Goal: Information Seeking & Learning: Compare options

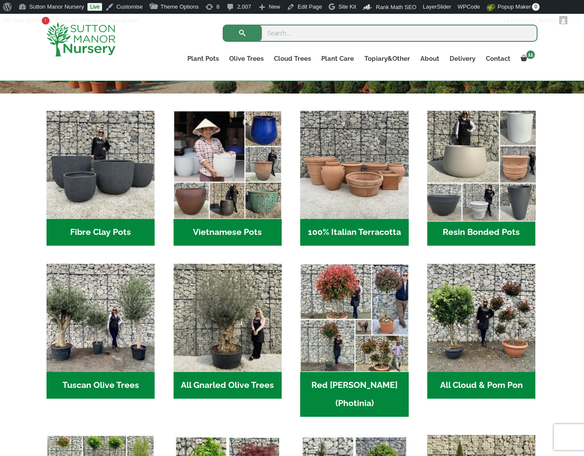
drag, startPoint x: 0, startPoint y: 0, endPoint x: 486, endPoint y: 160, distance: 511.9
click at [486, 160] on img "Visit product category Resin Bonded Pots" at bounding box center [482, 165] width 114 height 114
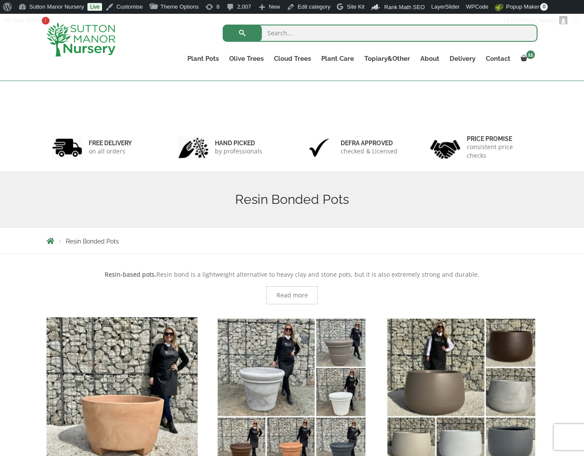
scroll to position [803, 0]
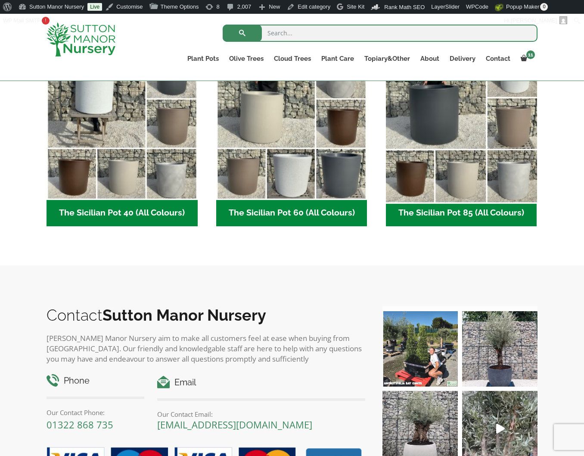
click at [450, 161] on img "Visit product category The Sicilian Pot 85 (All Colours)" at bounding box center [461, 124] width 158 height 158
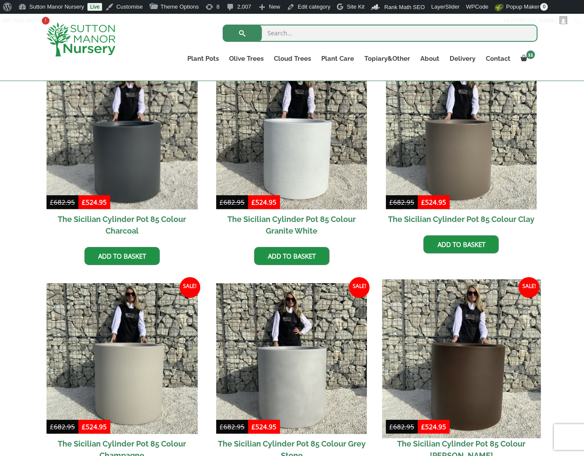
click at [503, 344] on img at bounding box center [461, 358] width 158 height 158
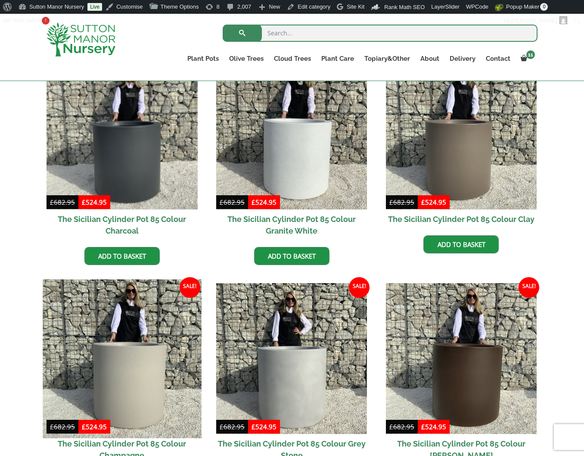
click at [129, 356] on img at bounding box center [122, 358] width 158 height 158
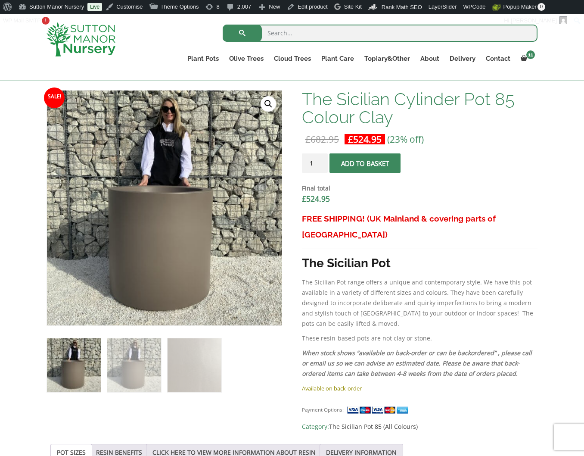
scroll to position [215, 0]
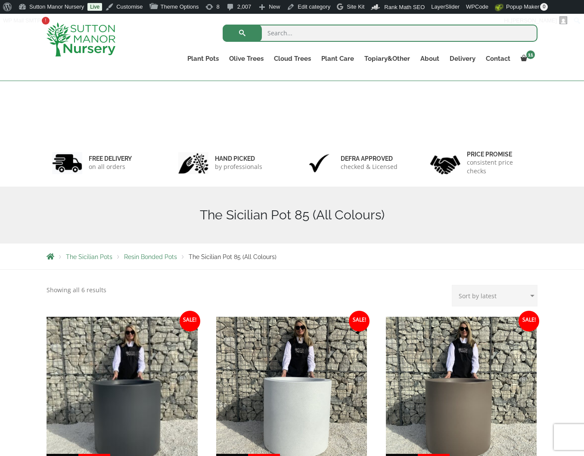
scroll to position [258, 0]
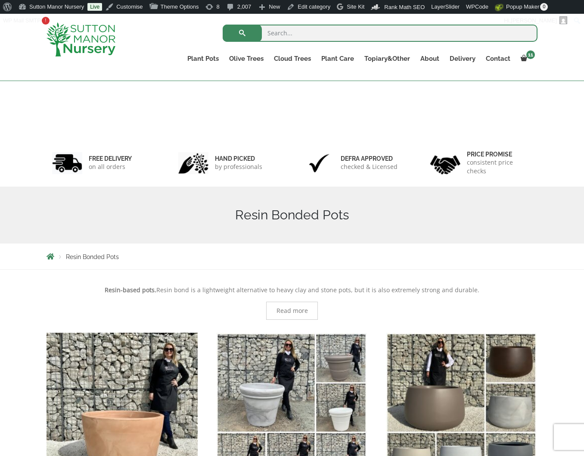
scroll to position [1034, 0]
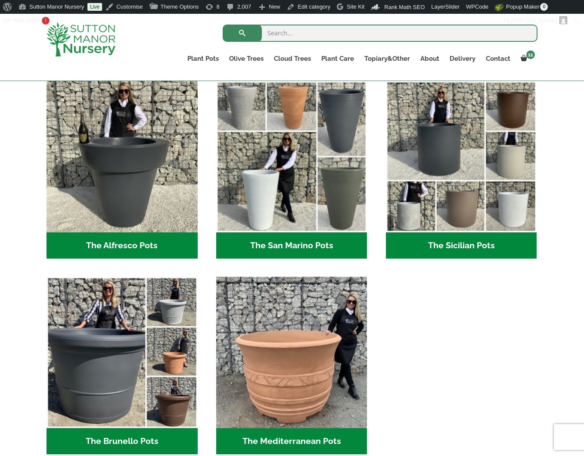
click at [290, 179] on img "Visit product category The San Marino Pots" at bounding box center [291, 156] width 151 height 151
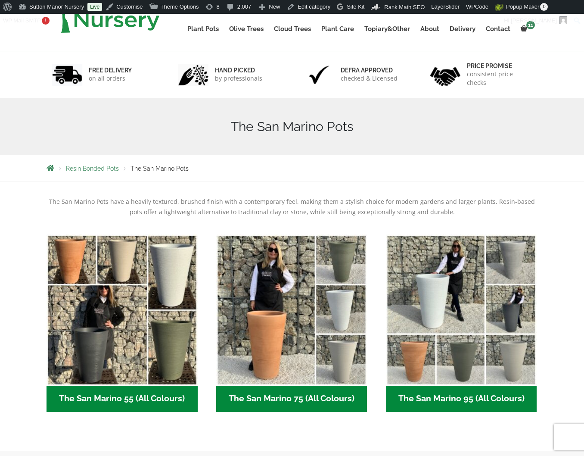
scroll to position [129, 0]
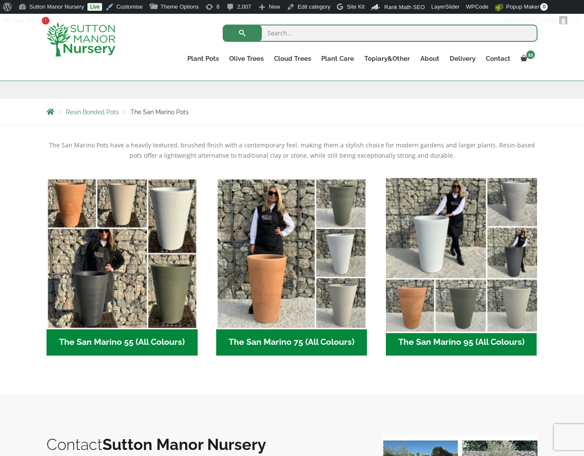
click at [482, 282] on img "Visit product category The San Marino 95 (All Colours)" at bounding box center [461, 253] width 158 height 158
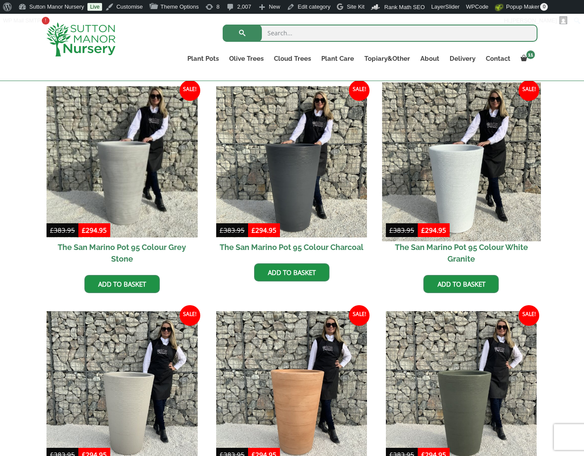
click at [463, 170] on img at bounding box center [461, 161] width 158 height 158
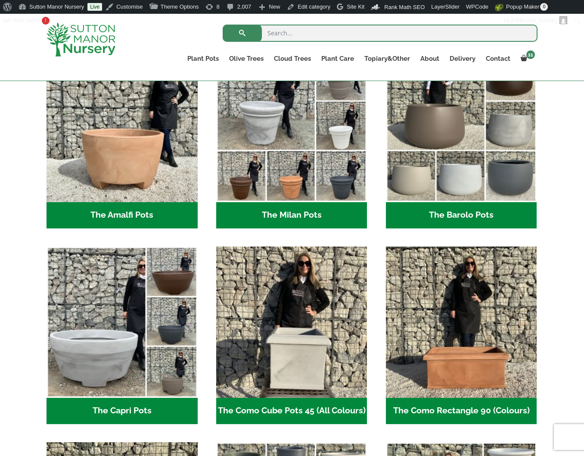
scroll to position [114, 0]
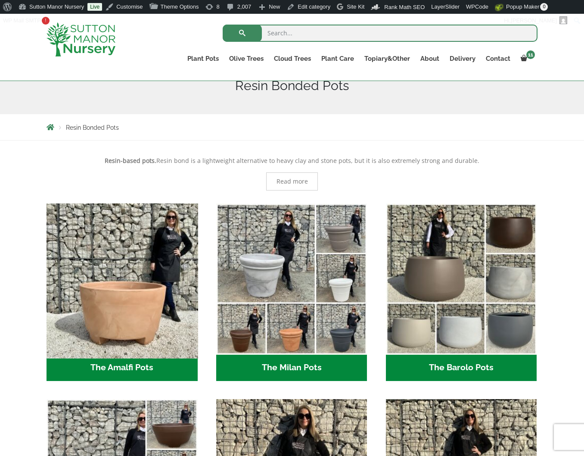
click at [172, 326] on img "Visit product category The Amalfi Pots" at bounding box center [122, 278] width 158 height 158
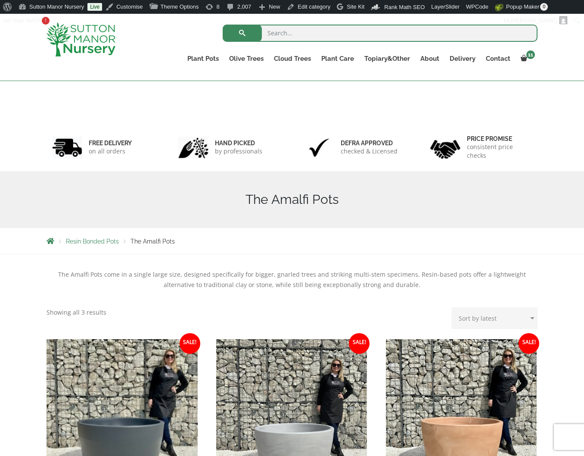
click at [119, 339] on img at bounding box center [122, 414] width 151 height 151
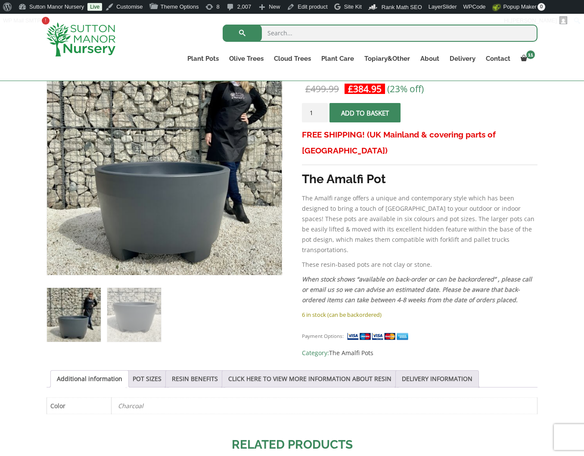
scroll to position [172, 0]
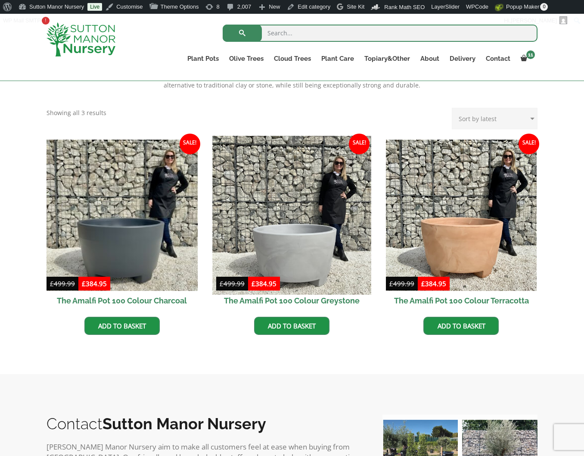
click at [284, 236] on img at bounding box center [291, 215] width 158 height 158
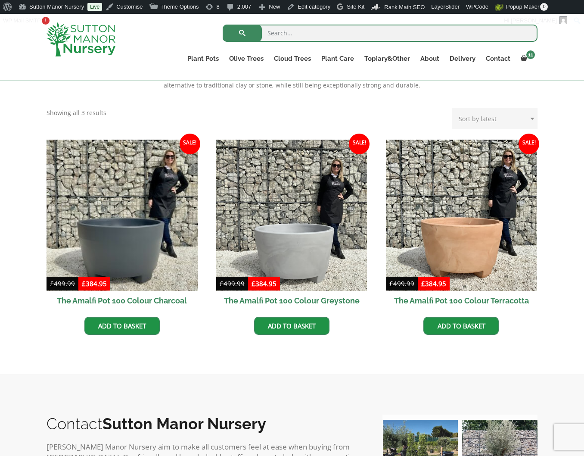
click at [62, 46] on img at bounding box center [81, 39] width 69 height 34
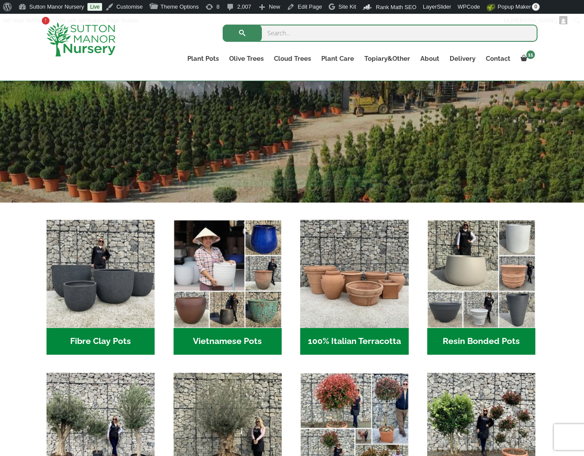
scroll to position [172, 0]
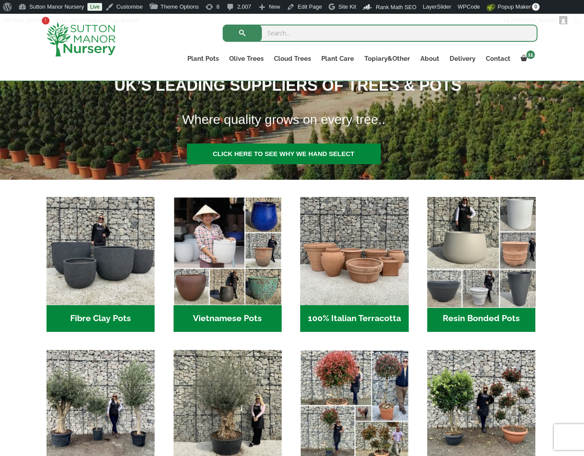
click at [500, 261] on img "Visit product category Resin Bonded Pots" at bounding box center [482, 251] width 114 height 114
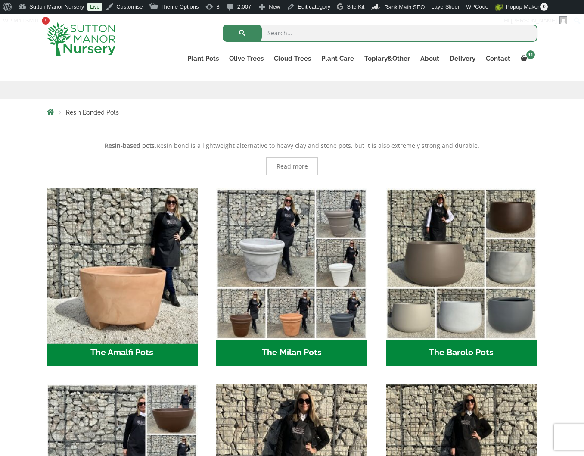
scroll to position [172, 0]
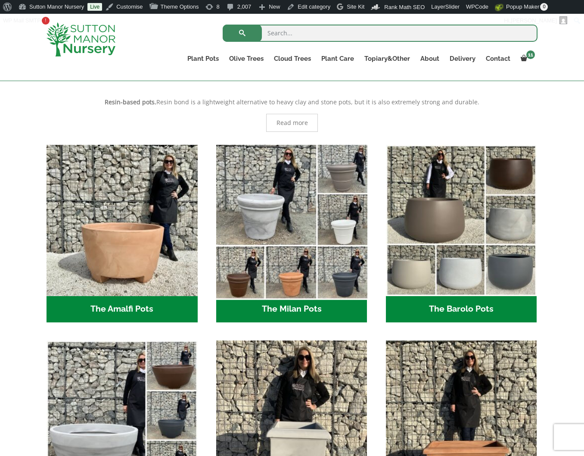
click at [308, 241] on img "Visit product category The Milan Pots" at bounding box center [291, 220] width 158 height 158
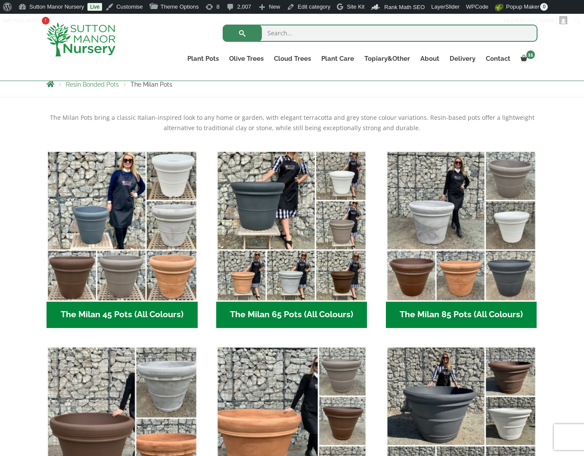
click at [96, 223] on img "Visit product category The Milan 45 Pots (All Colours)" at bounding box center [122, 225] width 151 height 151
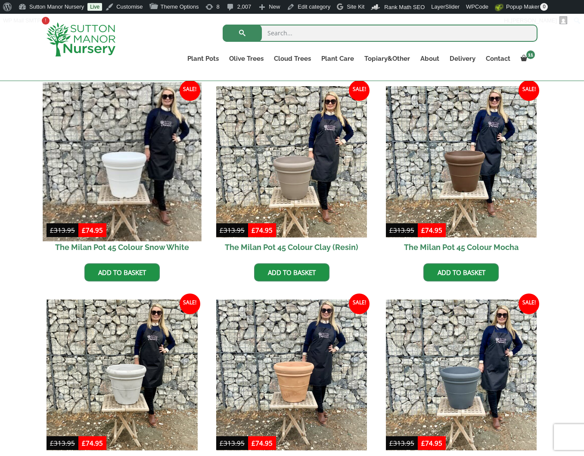
click at [106, 184] on img at bounding box center [122, 161] width 158 height 158
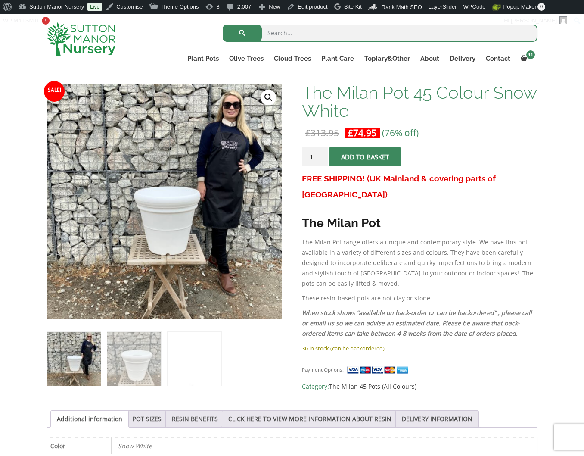
click at [355, 264] on p "The Milan Pot range offers a unique and contemporary style. We have this pot av…" at bounding box center [420, 263] width 236 height 52
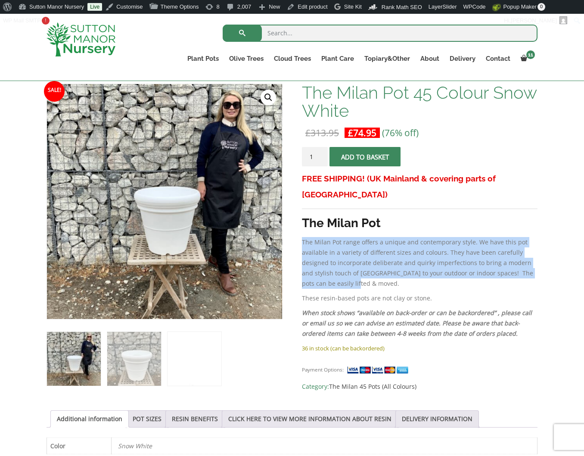
drag, startPoint x: 341, startPoint y: 264, endPoint x: 302, endPoint y: 224, distance: 56.0
click at [302, 237] on p "The Milan Pot range offers a unique and contemporary style. We have this pot av…" at bounding box center [420, 263] width 236 height 52
click at [432, 251] on p "The Milan Pot range offers a unique and contemporary style. We have this pot av…" at bounding box center [420, 263] width 236 height 52
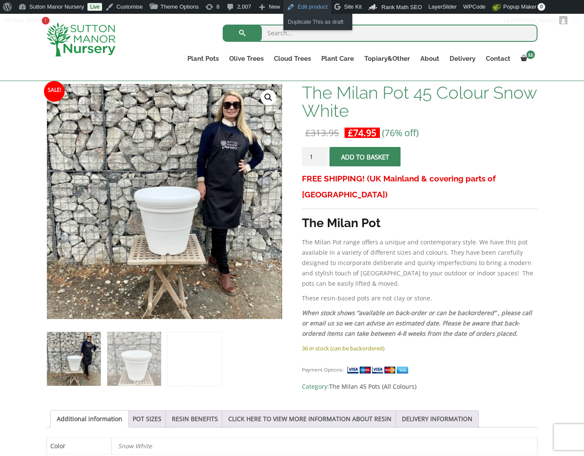
click at [313, 10] on link "Edit product" at bounding box center [306, 7] width 47 height 14
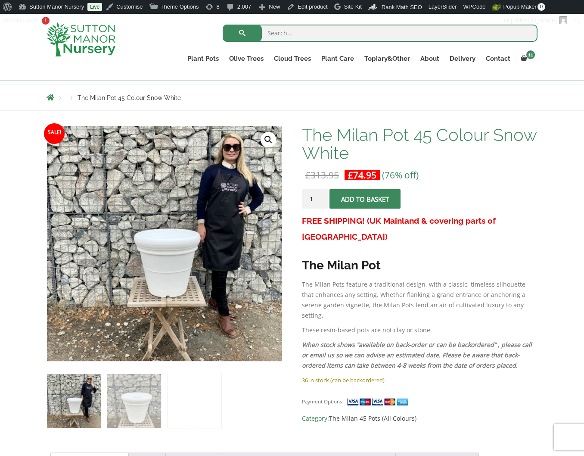
scroll to position [86, 0]
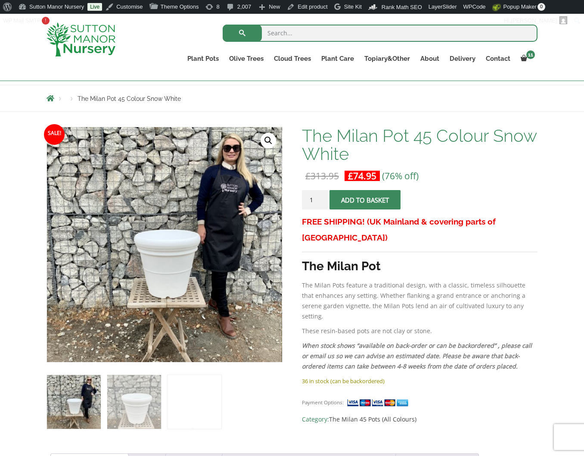
click at [72, 31] on img at bounding box center [81, 39] width 69 height 34
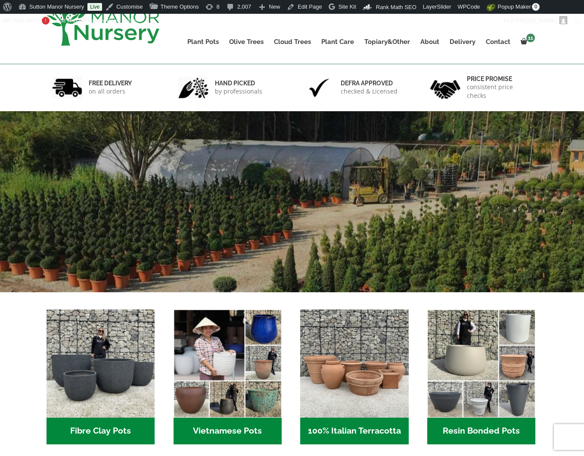
scroll to position [215, 0]
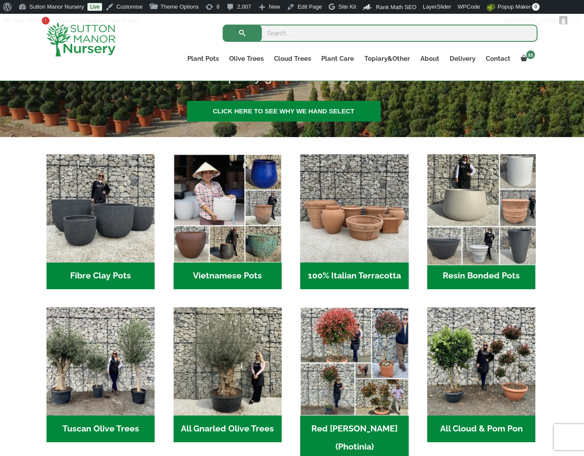
click at [506, 239] on img "Visit product category Resin Bonded Pots" at bounding box center [482, 209] width 114 height 114
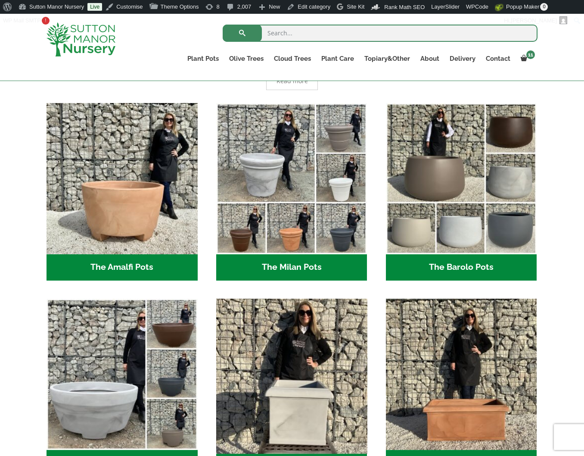
scroll to position [215, 0]
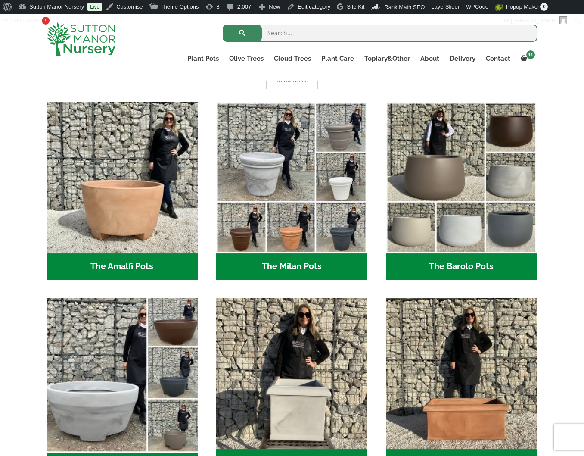
click at [91, 366] on img "Visit product category The Capri Pots" at bounding box center [122, 373] width 158 height 158
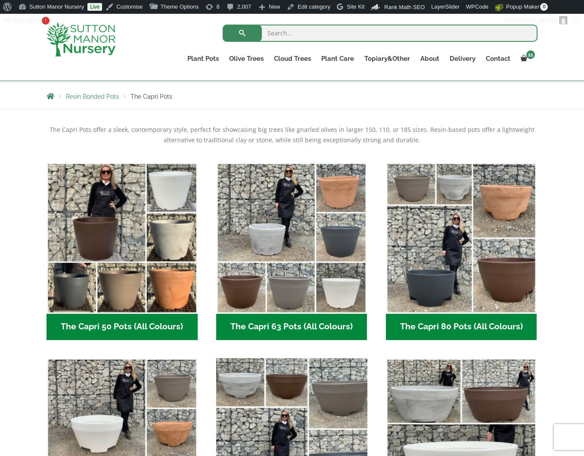
scroll to position [129, 0]
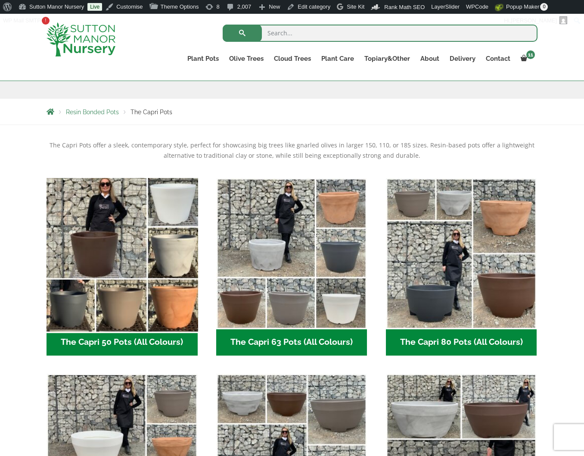
click at [172, 264] on img "Visit product category The Capri 50 Pots (All Colours)" at bounding box center [122, 253] width 158 height 158
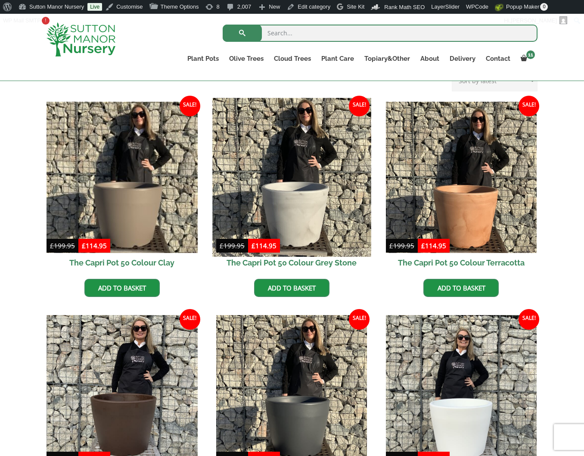
click at [285, 201] on img at bounding box center [291, 177] width 158 height 158
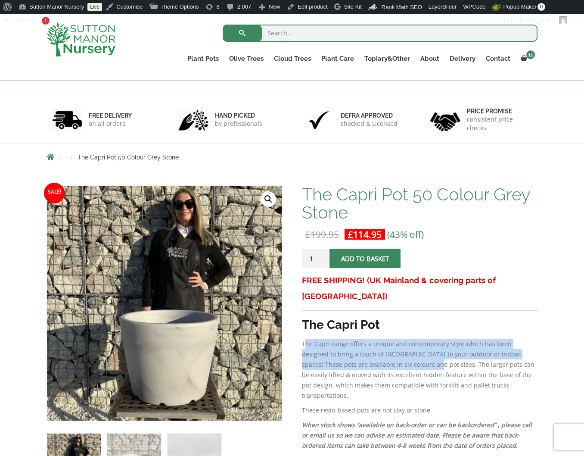
drag, startPoint x: 378, startPoint y: 348, endPoint x: 304, endPoint y: 326, distance: 77.5
click at [304, 338] on p "The Capri range offers a unique and contemporary style which has been designed …" at bounding box center [420, 369] width 236 height 62
click at [320, 338] on p "The Capri range offers a unique and contemporary style which has been designed …" at bounding box center [420, 369] width 236 height 62
drag, startPoint x: 302, startPoint y: 324, endPoint x: 464, endPoint y: 337, distance: 162.4
click at [464, 338] on p "The Capri range offers a unique and contemporary style which has been designed …" at bounding box center [420, 369] width 236 height 62
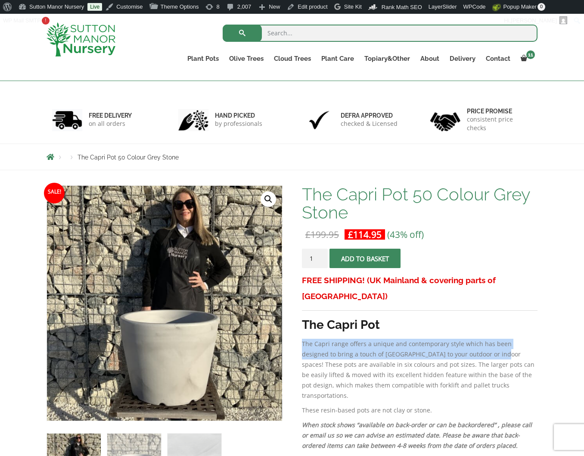
copy p "The Capri range offers a unique and contemporary style which has been designed …"
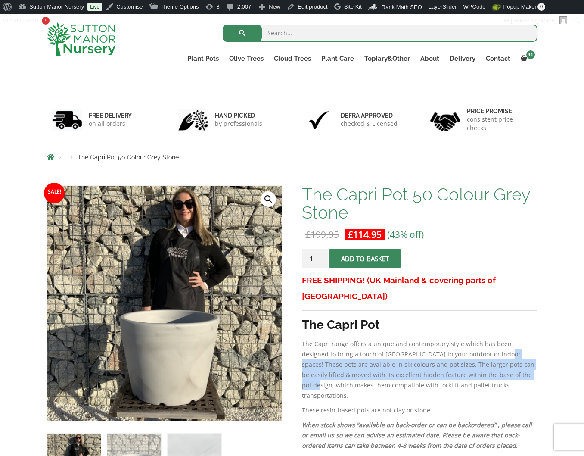
drag, startPoint x: 466, startPoint y: 335, endPoint x: 485, endPoint y: 356, distance: 27.7
click at [485, 356] on p "The Capri range offers a unique and contemporary style which has been designed …" at bounding box center [420, 369] width 236 height 62
click at [455, 361] on p "The Capri range offers a unique and contemporary style which has been designed …" at bounding box center [420, 369] width 236 height 62
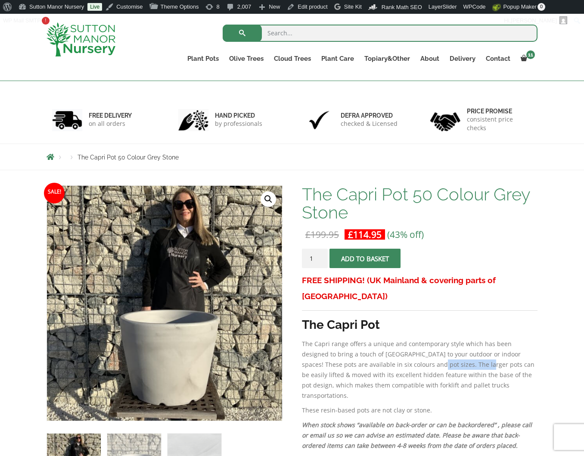
drag, startPoint x: 380, startPoint y: 347, endPoint x: 431, endPoint y: 348, distance: 50.4
click at [431, 348] on p "The Capri range offers a unique and contemporary style which has been designed …" at bounding box center [420, 369] width 236 height 62
click at [465, 355] on p "The Capri range offers a unique and contemporary style which has been designed …" at bounding box center [420, 369] width 236 height 62
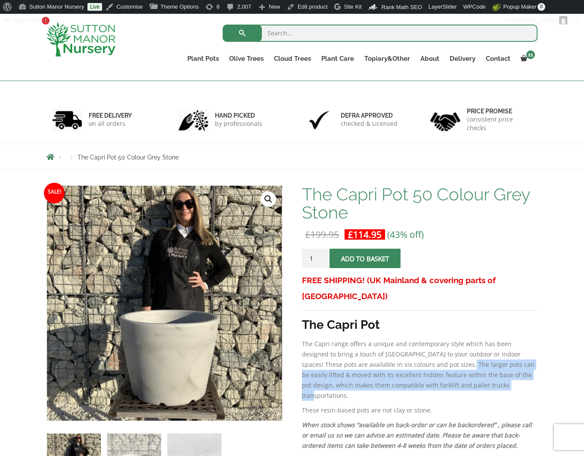
drag, startPoint x: 411, startPoint y: 348, endPoint x: 473, endPoint y: 366, distance: 64.8
click at [473, 366] on p "The Capri range offers a unique and contemporary style which has been designed …" at bounding box center [420, 369] width 236 height 62
copy p "pots can be easily lifted & moved with its excellent hidden feature within the …"
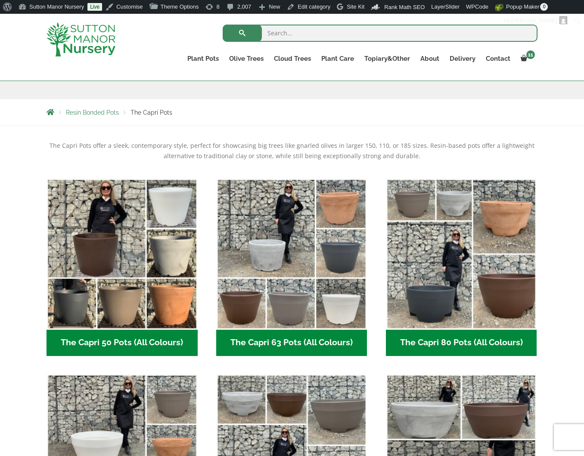
click at [87, 41] on img at bounding box center [81, 39] width 69 height 34
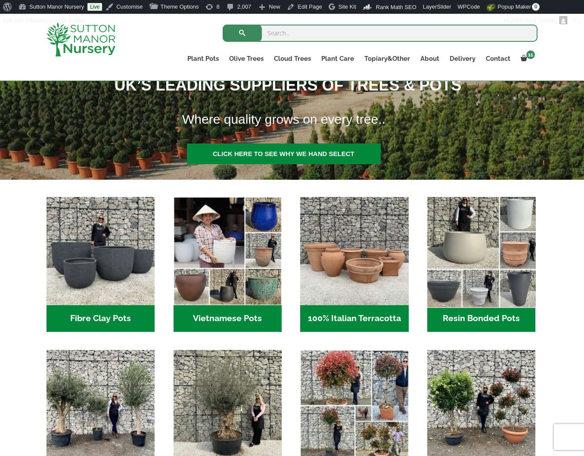
click at [474, 249] on img "Visit product category Resin Bonded Pots" at bounding box center [482, 251] width 114 height 114
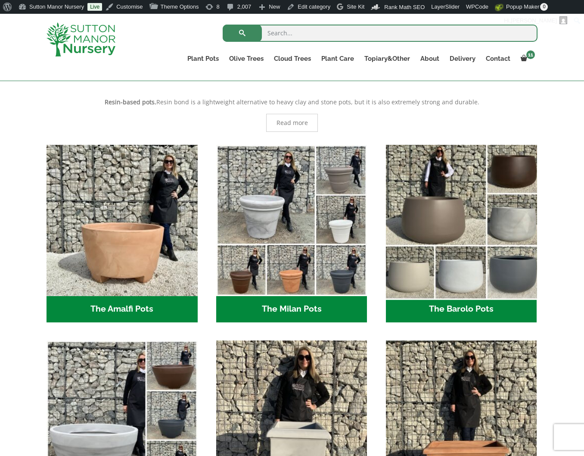
click at [493, 248] on img "Visit product category The Barolo Pots" at bounding box center [461, 220] width 158 height 158
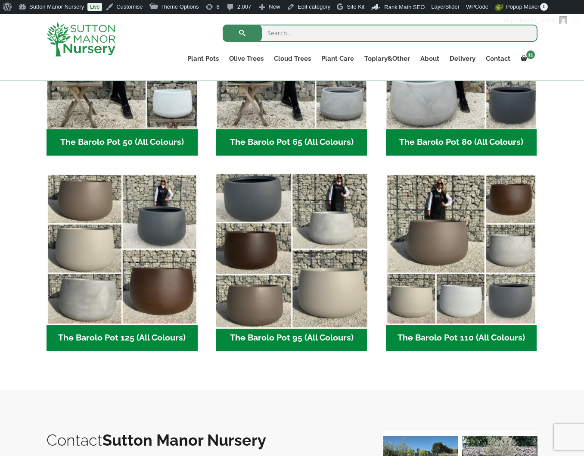
click at [267, 236] on img "Visit product category The Barolo Pot 95 (All Colours)" at bounding box center [291, 249] width 158 height 158
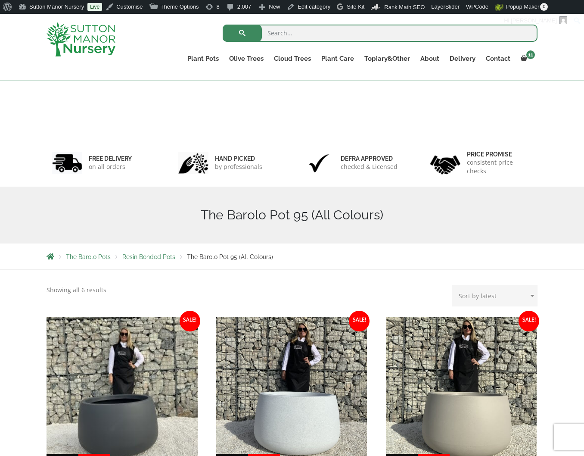
click at [294, 332] on img at bounding box center [291, 392] width 151 height 151
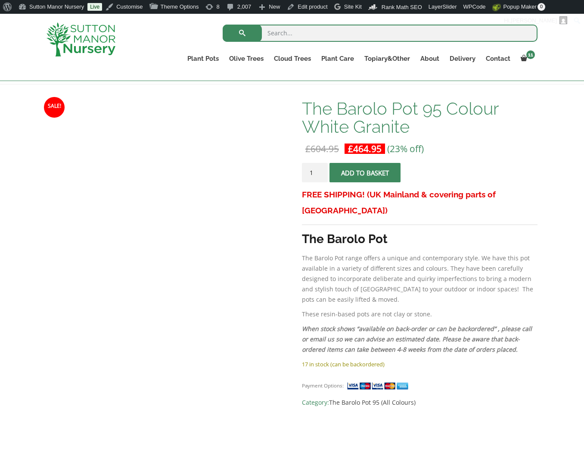
scroll to position [129, 0]
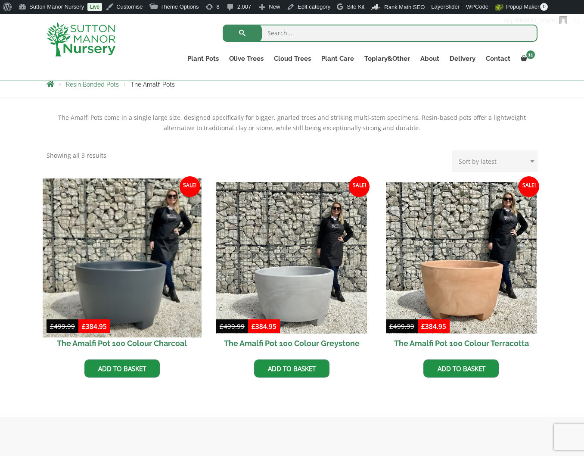
click at [83, 283] on img at bounding box center [122, 257] width 158 height 158
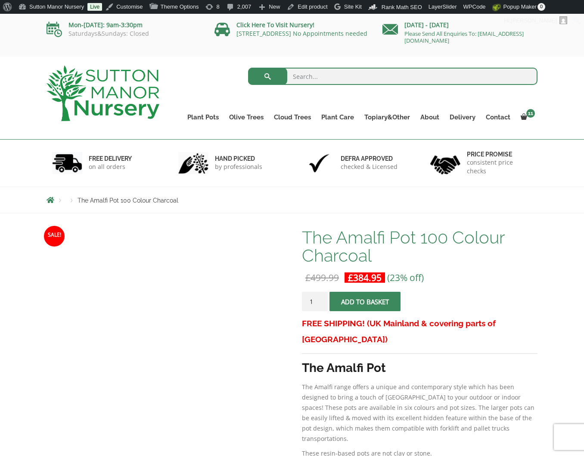
scroll to position [43, 0]
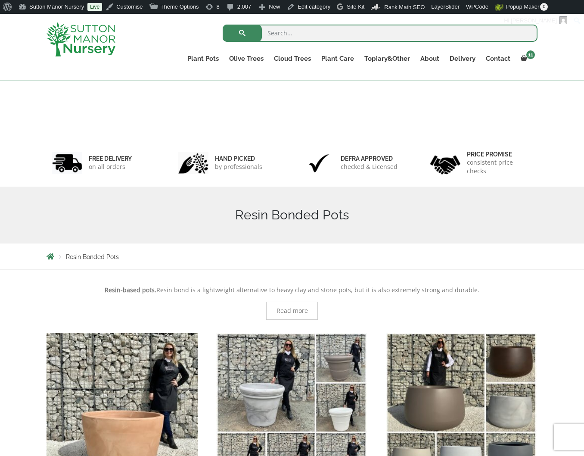
scroll to position [187, 0]
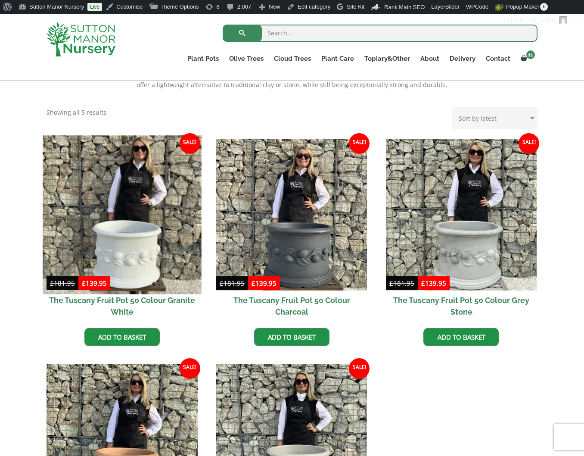
click at [174, 240] on img at bounding box center [122, 214] width 158 height 158
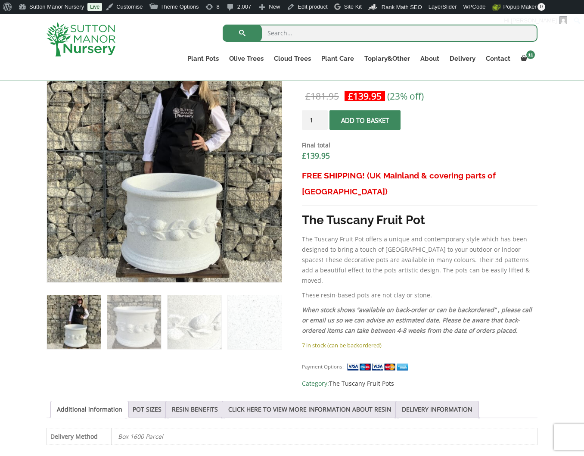
scroll to position [258, 0]
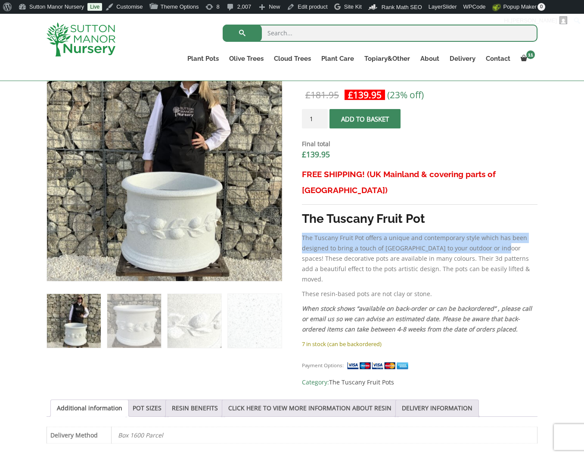
drag, startPoint x: 492, startPoint y: 230, endPoint x: 301, endPoint y: 220, distance: 191.0
click at [302, 233] on p "The Tuscany Fruit Pot offers a unique and contemporary style which has been des…" at bounding box center [420, 259] width 236 height 52
copy p "The Tuscany Fruit Pot offers a unique and contemporary style which has been des…"
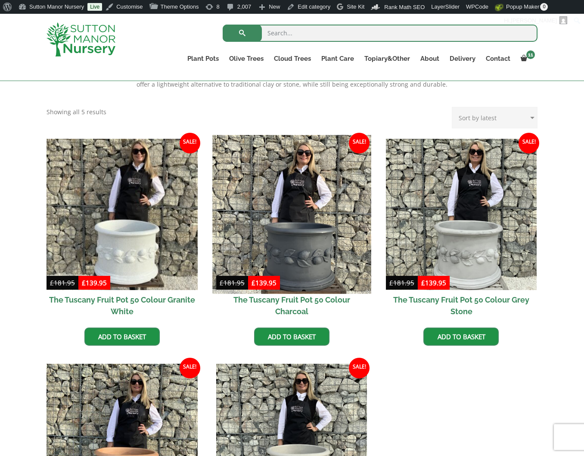
scroll to position [200, 0]
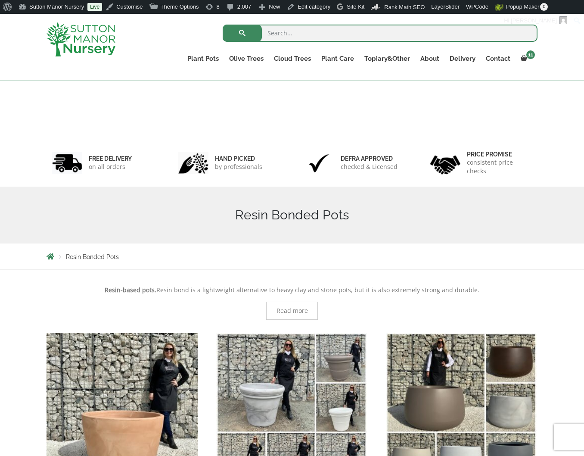
scroll to position [704, 0]
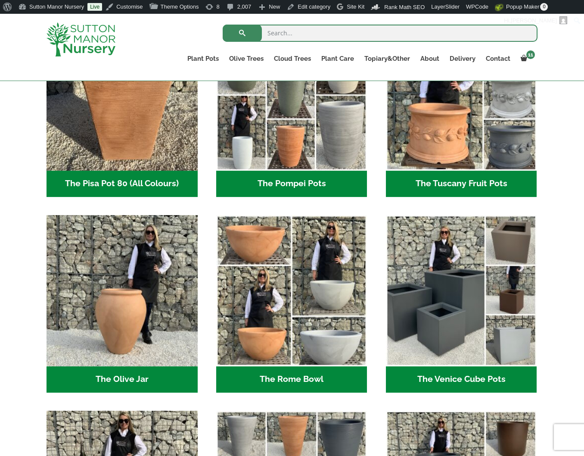
click at [281, 264] on img "Visit product category The Rome Bowl" at bounding box center [291, 290] width 151 height 151
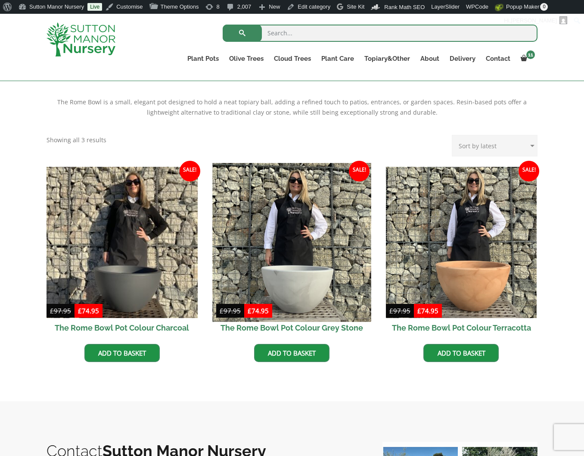
click at [268, 242] on img at bounding box center [291, 242] width 158 height 158
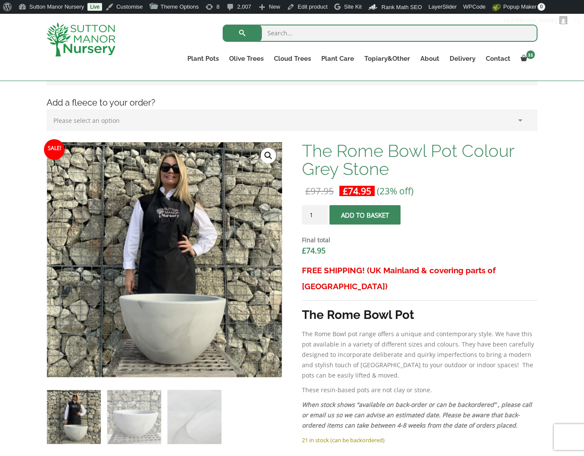
scroll to position [172, 0]
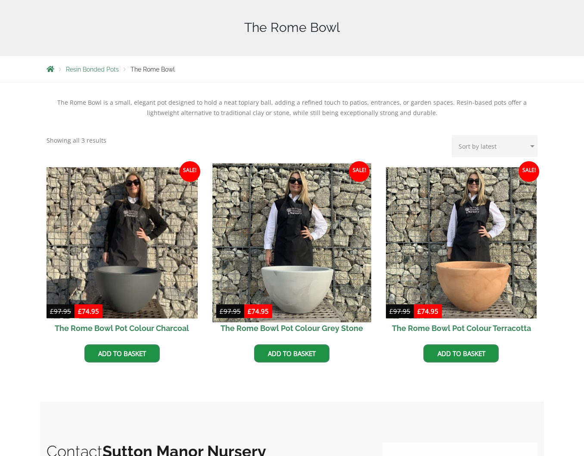
scroll to position [187, 0]
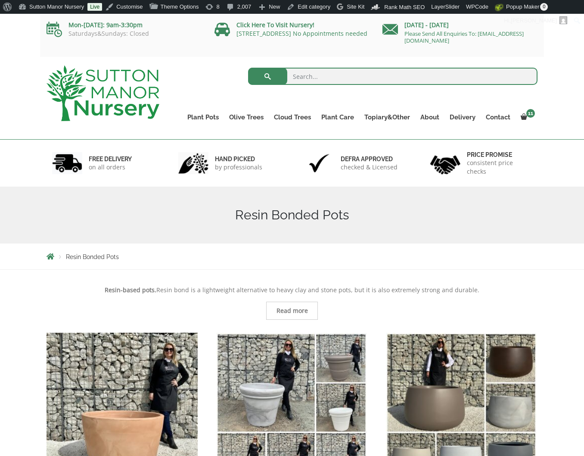
scroll to position [704, 0]
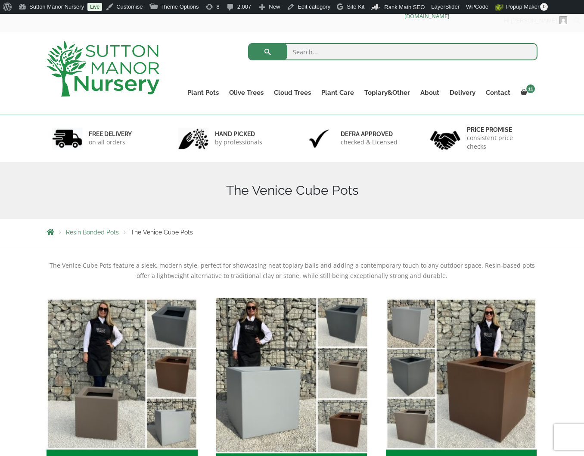
scroll to position [43, 0]
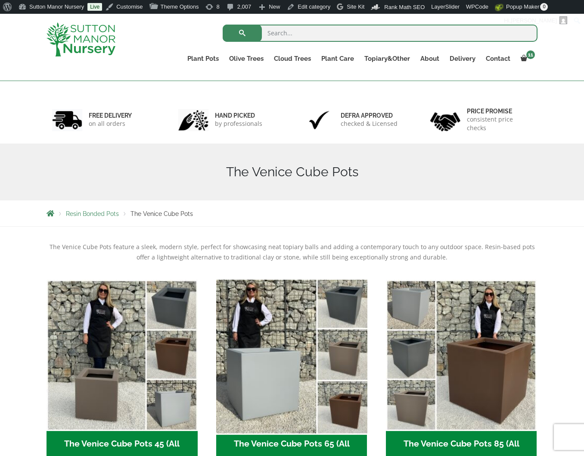
click at [297, 345] on img "Visit product category The Venice Cube Pots 65 (All Colours)" at bounding box center [291, 355] width 158 height 158
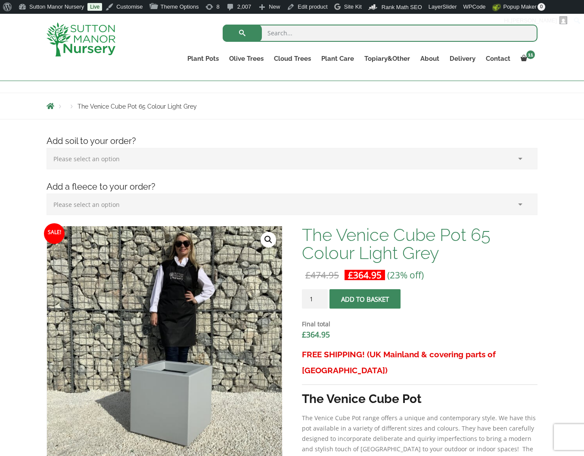
scroll to position [215, 0]
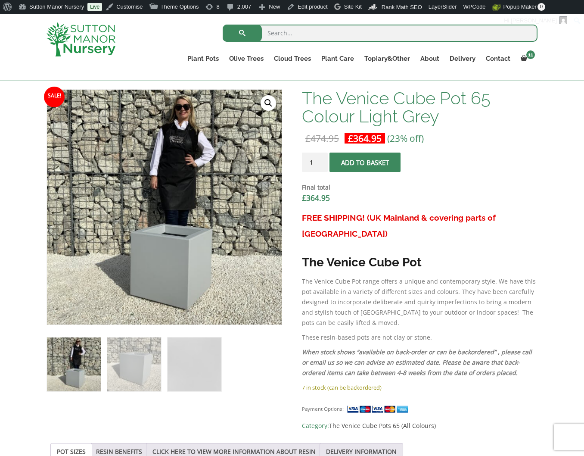
click at [449, 293] on p "The Venice Cube Pot range offers a unique and contemporary style. We have this …" at bounding box center [420, 302] width 236 height 52
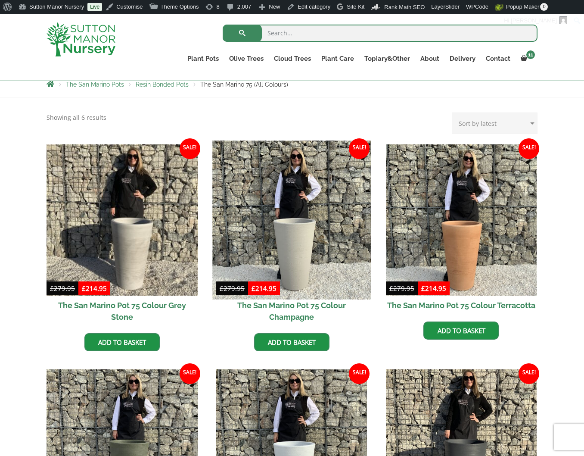
click at [280, 205] on img at bounding box center [291, 219] width 158 height 158
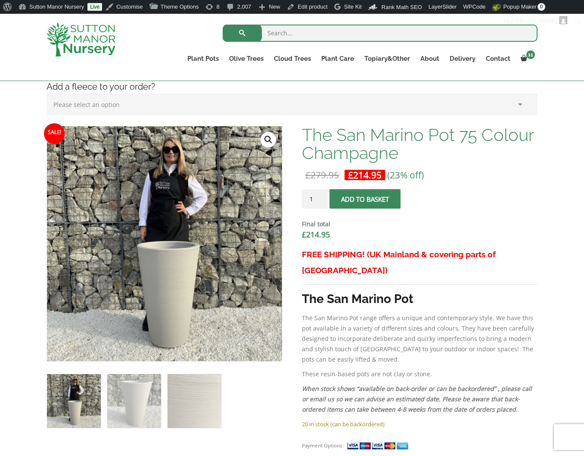
scroll to position [200, 0]
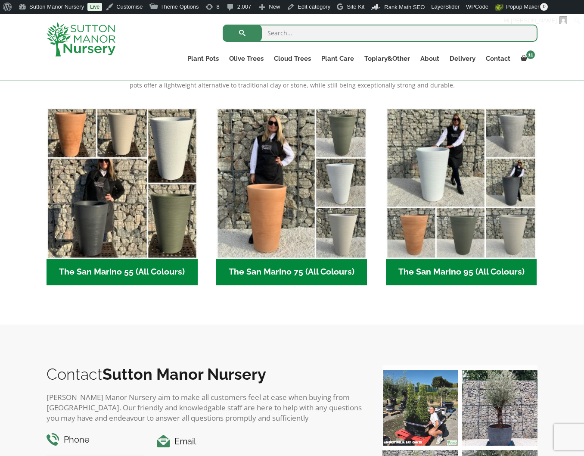
click at [160, 319] on div "The San Marino Pots have a heavily textured, brushed finish with a contemporary…" at bounding box center [292, 190] width 584 height 270
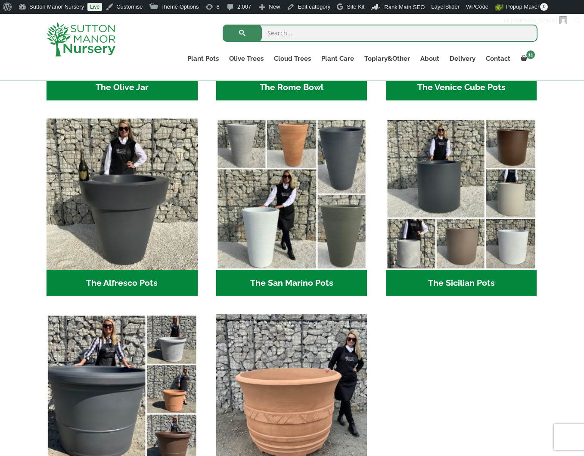
scroll to position [990, 0]
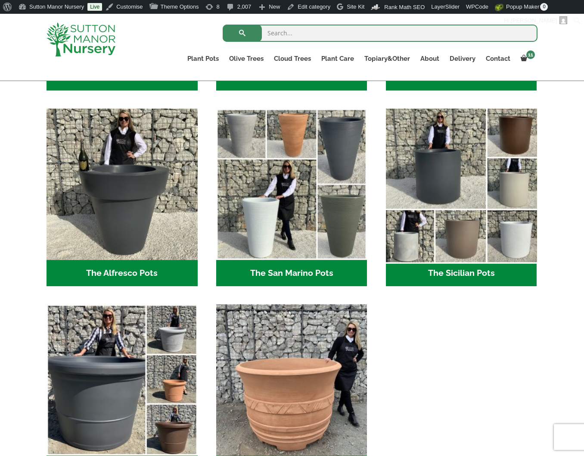
click at [440, 189] on img "Visit product category The Sicilian Pots" at bounding box center [461, 184] width 158 height 158
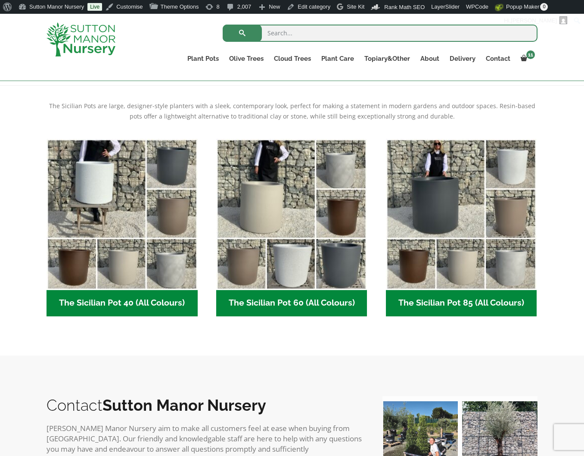
scroll to position [172, 0]
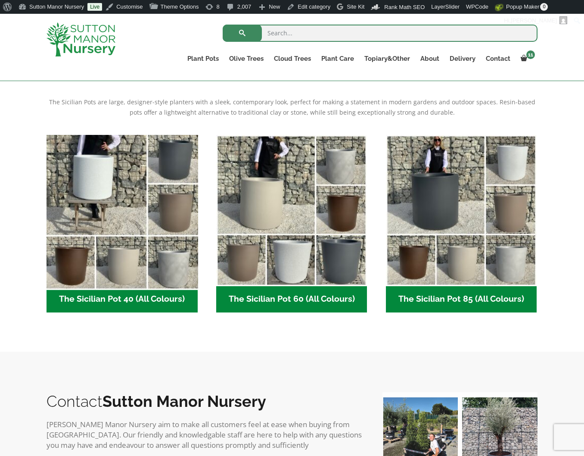
click at [89, 209] on img "Visit product category The Sicilian Pot 40 (All Colours)" at bounding box center [122, 210] width 158 height 158
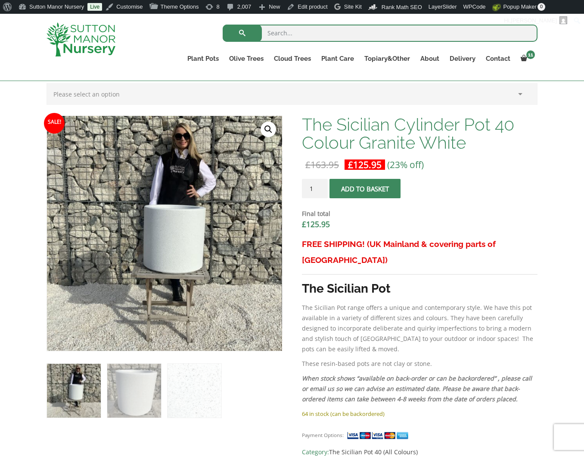
scroll to position [200, 0]
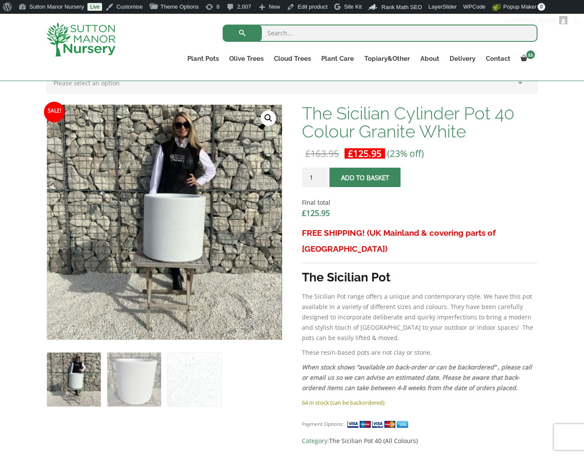
click at [91, 43] on img at bounding box center [81, 39] width 69 height 34
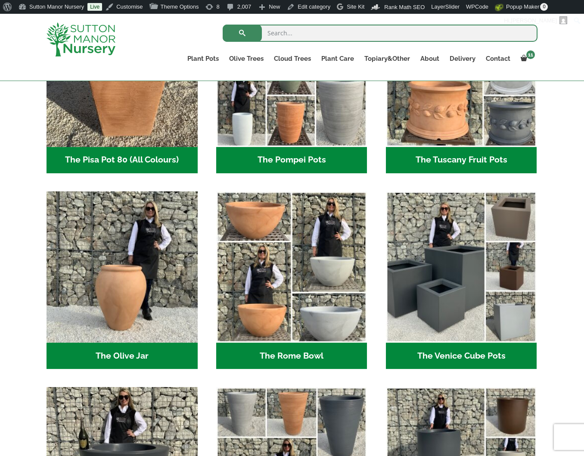
scroll to position [818, 0]
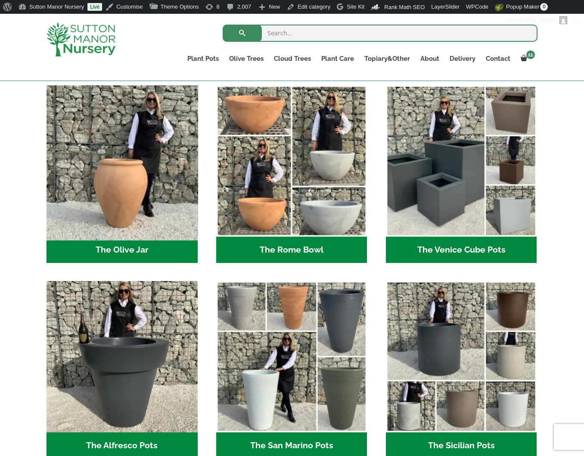
click at [124, 186] on img "Visit product category The Olive Jar" at bounding box center [122, 160] width 158 height 158
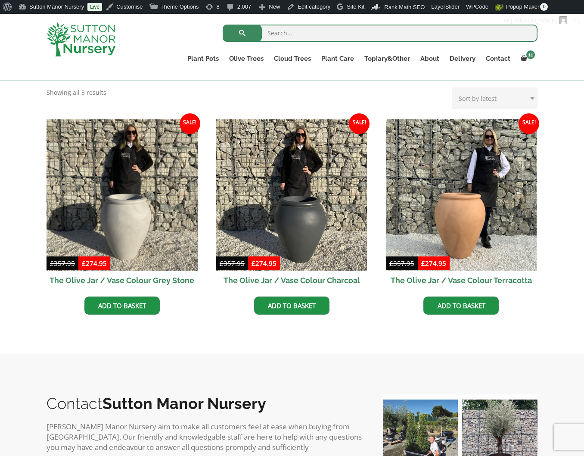
scroll to position [258, 0]
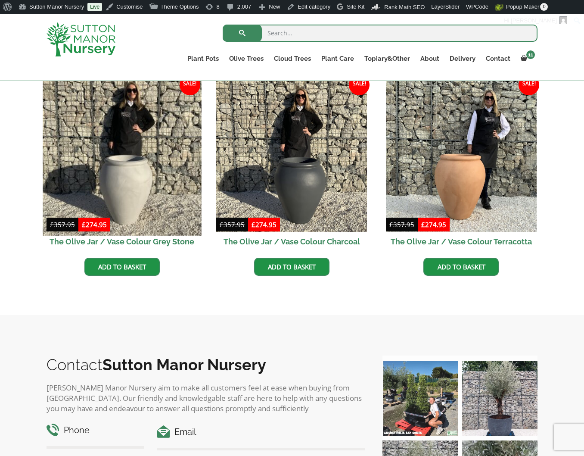
click at [81, 170] on img at bounding box center [122, 156] width 158 height 158
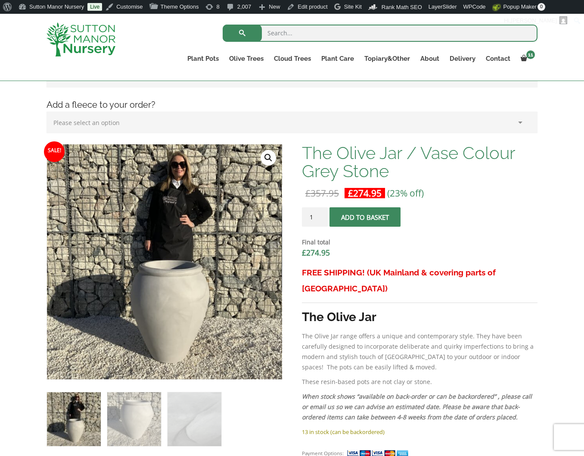
scroll to position [172, 0]
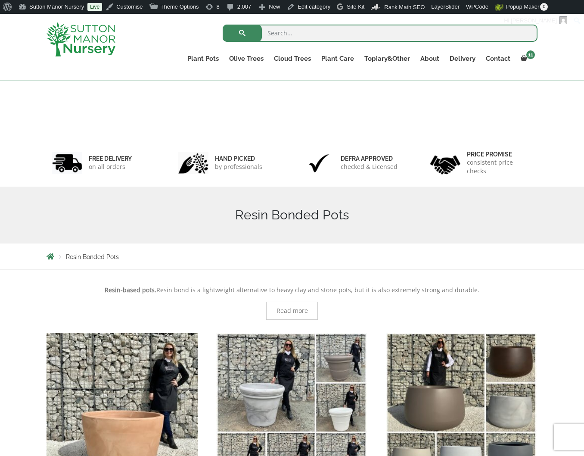
scroll to position [833, 0]
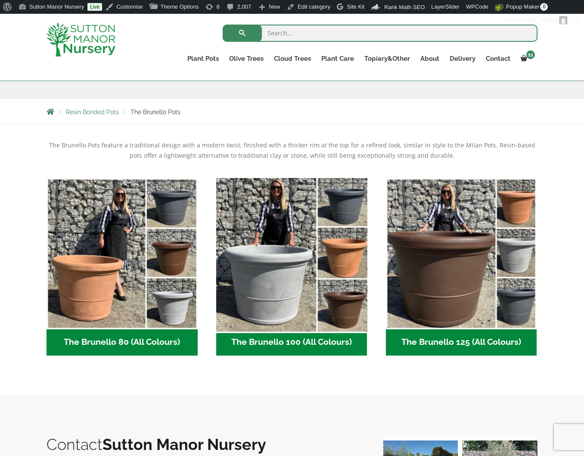
click at [298, 250] on img "Visit product category The Brunello 100 (All Colours)" at bounding box center [291, 253] width 158 height 158
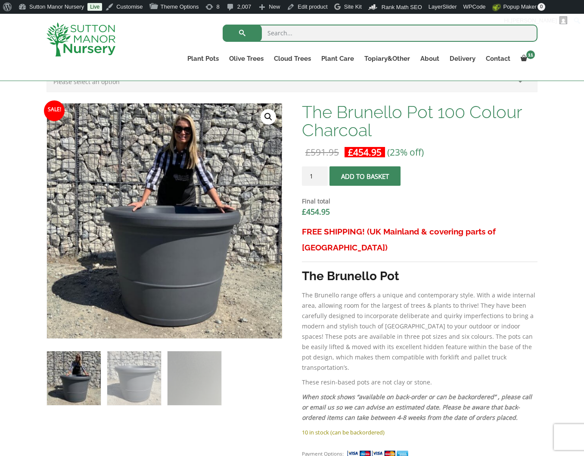
scroll to position [215, 0]
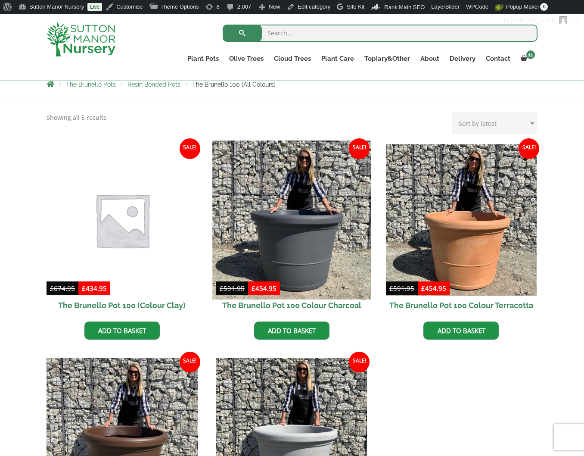
drag, startPoint x: 0, startPoint y: 0, endPoint x: 358, endPoint y: 248, distance: 435.8
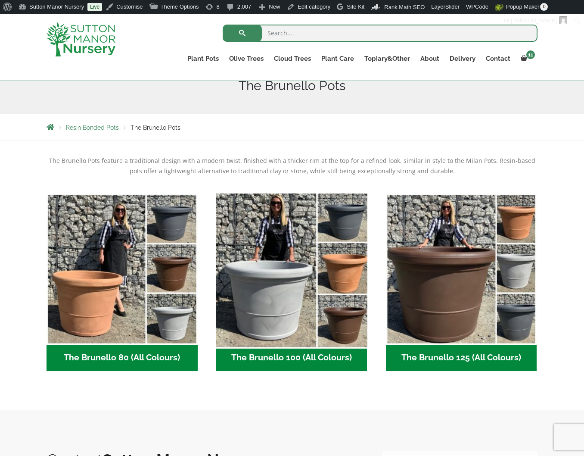
scroll to position [129, 0]
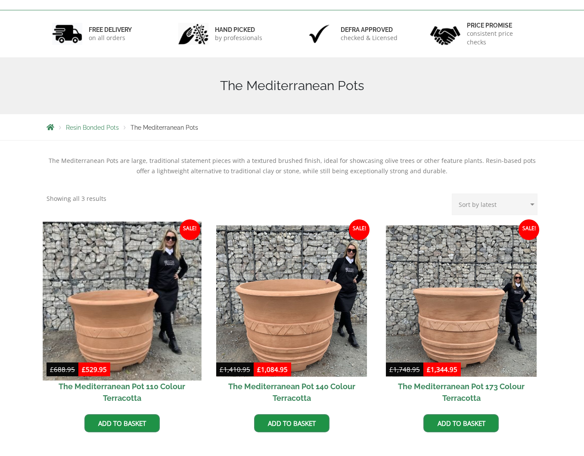
scroll to position [129, 0]
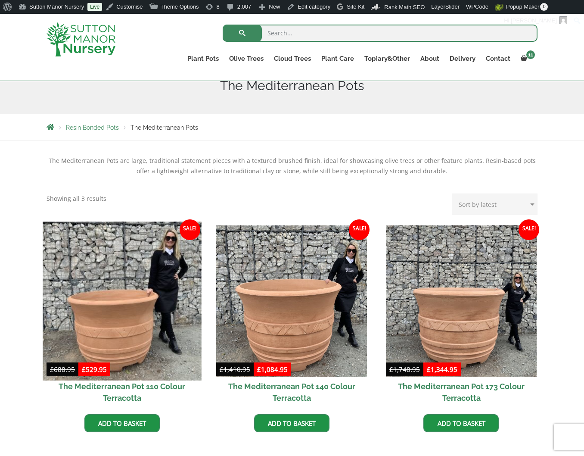
click at [102, 302] on img at bounding box center [122, 300] width 158 height 158
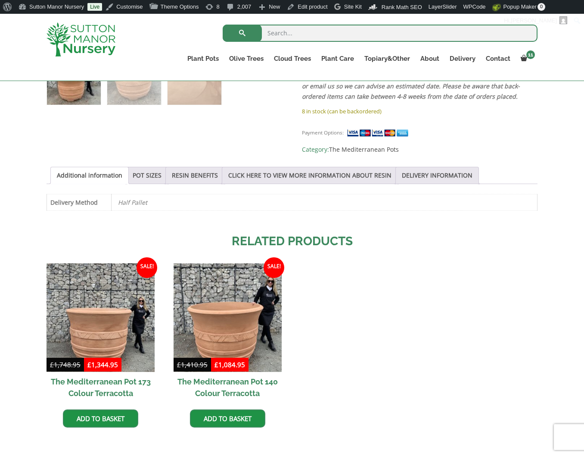
scroll to position [286, 0]
